Goal: Task Accomplishment & Management: Complete application form

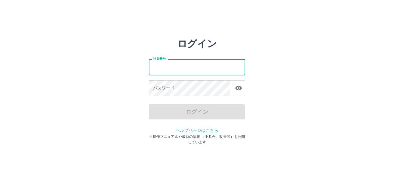
click at [182, 69] on input "社員番号" at bounding box center [197, 67] width 96 height 16
type input "*******"
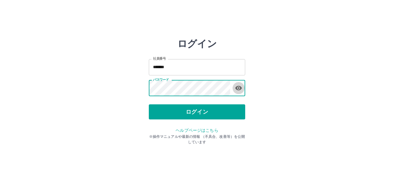
click at [240, 87] on icon "button" at bounding box center [238, 87] width 7 height 7
click at [238, 87] on icon "button" at bounding box center [238, 87] width 7 height 7
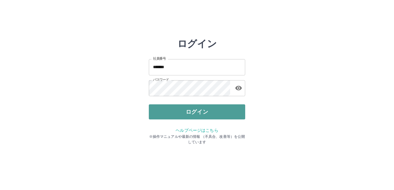
click at [212, 113] on button "ログイン" at bounding box center [197, 111] width 96 height 15
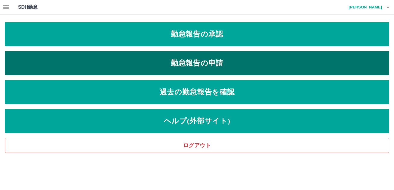
click at [204, 61] on link "勤怠報告の申請" at bounding box center [197, 63] width 384 height 24
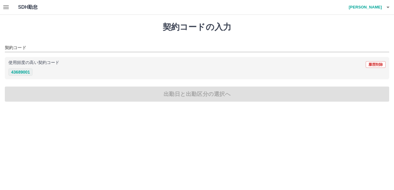
click at [23, 73] on button "43689001" at bounding box center [20, 71] width 24 height 7
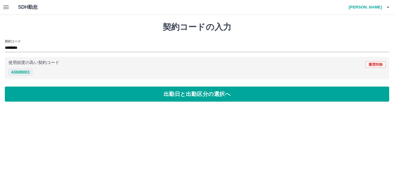
type input "********"
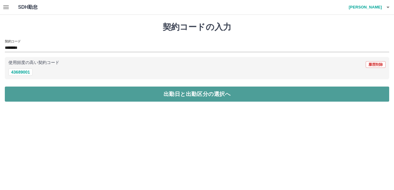
click at [50, 97] on button "出勤日と出勤区分の選択へ" at bounding box center [197, 93] width 384 height 15
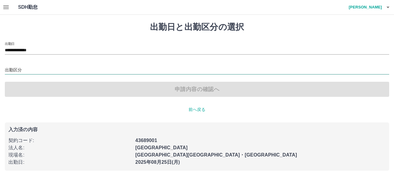
click at [27, 69] on input "出勤区分" at bounding box center [197, 71] width 384 height 8
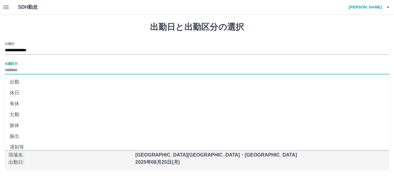
click at [27, 80] on li "出勤" at bounding box center [197, 82] width 384 height 11
type input "**"
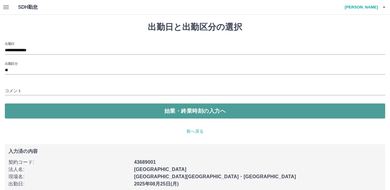
click at [79, 111] on button "始業・終業時刻の入力へ" at bounding box center [195, 110] width 380 height 15
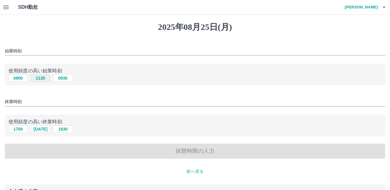
click at [39, 79] on button "1130" at bounding box center [40, 77] width 19 height 7
type input "****"
click at [39, 127] on button "2030" at bounding box center [40, 128] width 19 height 7
type input "****"
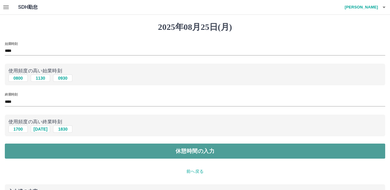
click at [160, 150] on button "休憩時間の入力" at bounding box center [195, 150] width 380 height 15
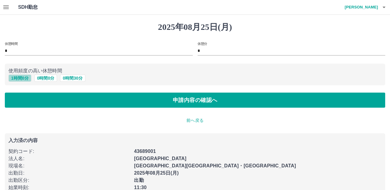
click at [22, 77] on button "1 時間 0 分" at bounding box center [19, 77] width 23 height 7
type input "*"
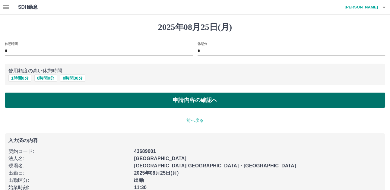
click at [157, 100] on button "申請内容の確認へ" at bounding box center [195, 99] width 380 height 15
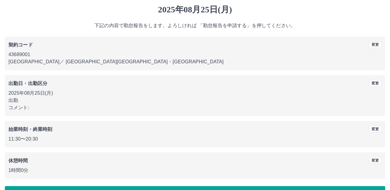
scroll to position [36, 0]
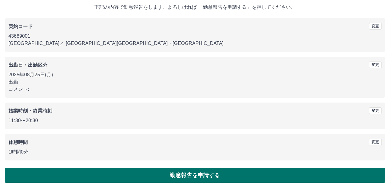
click at [202, 177] on button "勤怠報告を申請する" at bounding box center [195, 175] width 380 height 15
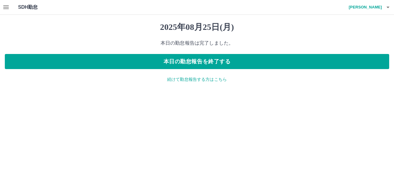
click at [6, 8] on icon "button" at bounding box center [5, 7] width 7 height 7
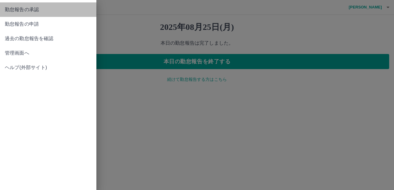
click at [22, 13] on link "勤怠報告の承認" at bounding box center [48, 9] width 96 height 14
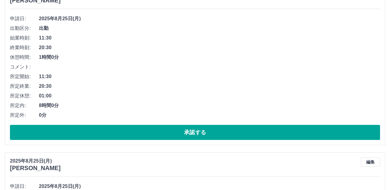
scroll to position [90, 0]
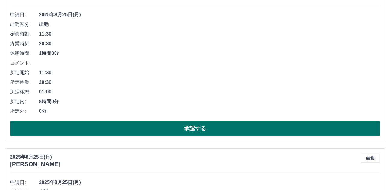
click at [128, 130] on button "承認する" at bounding box center [195, 128] width 370 height 15
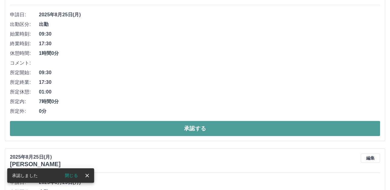
click at [154, 133] on button "承認する" at bounding box center [195, 128] width 370 height 15
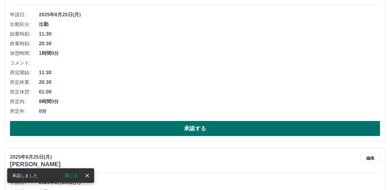
click at [148, 125] on button "承認する" at bounding box center [195, 128] width 370 height 15
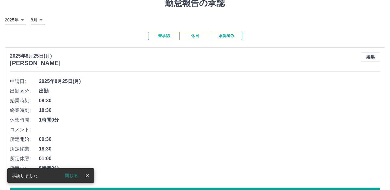
scroll to position [60, 0]
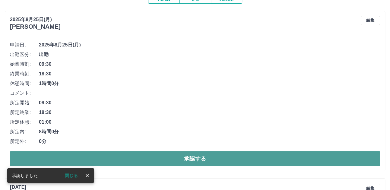
click at [175, 158] on button "承認する" at bounding box center [195, 158] width 370 height 15
click at [198, 163] on button "承認する" at bounding box center [195, 158] width 370 height 15
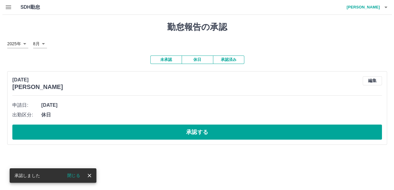
scroll to position [0, 0]
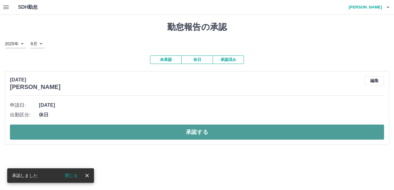
click at [224, 133] on button "承認する" at bounding box center [197, 131] width 374 height 15
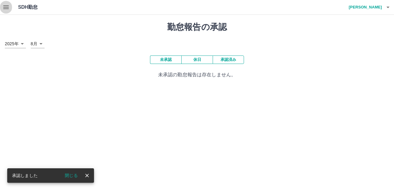
click at [9, 7] on icon "button" at bounding box center [5, 7] width 7 height 7
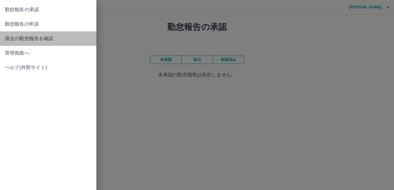
click at [49, 38] on span "過去の勤怠報告を確認" at bounding box center [48, 38] width 87 height 7
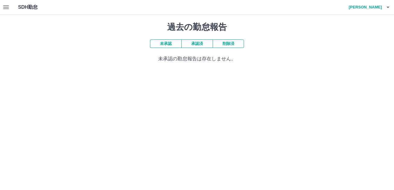
click at [388, 8] on icon "button" at bounding box center [387, 7] width 7 height 7
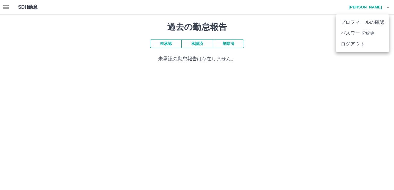
click at [353, 45] on li "ログアウト" at bounding box center [362, 44] width 53 height 11
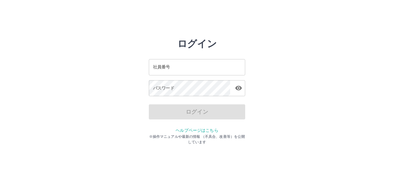
click at [312, 54] on div "ログイン 社員番号 社員番号 パスワード パスワード ログイン ヘルプページはこちら ※操作マニュアルや最新の情報 （不具合、改善等）を公開しています" at bounding box center [197, 86] width 362 height 96
